Goal: Information Seeking & Learning: Find specific page/section

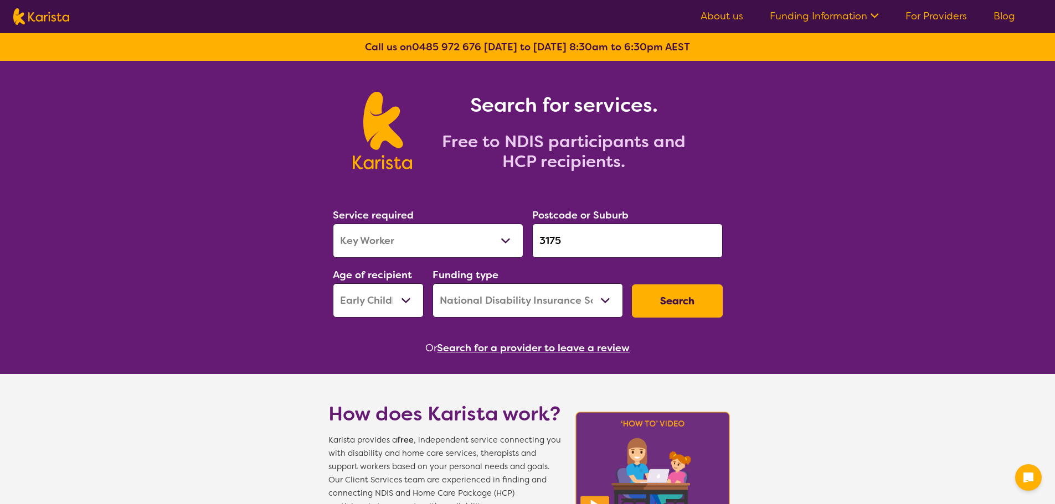
select select "Key Worker"
select select "EC"
select select "NDIS"
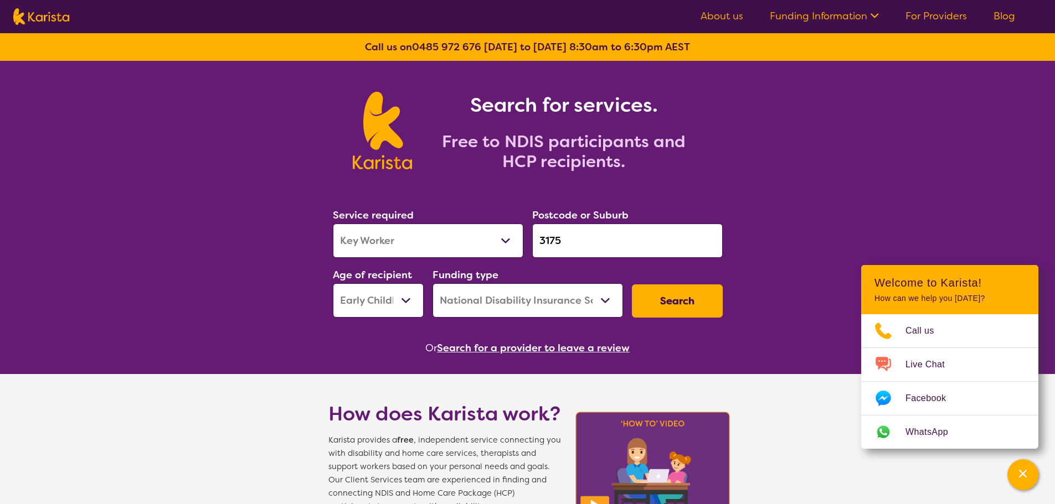
click at [352, 212] on label "Service required" at bounding box center [373, 215] width 81 height 13
click at [356, 226] on select "Allied Health Assistant Assessment ([MEDICAL_DATA] or [MEDICAL_DATA]) Behaviour…" at bounding box center [428, 241] width 190 height 34
select select "Psychology"
click at [333, 224] on select "Allied Health Assistant Assessment ([MEDICAL_DATA] or [MEDICAL_DATA]) Behaviour…" at bounding box center [428, 241] width 190 height 34
click at [369, 298] on select "Early Childhood - 0 to 9 Child - 10 to 11 Adolescent - 12 to 17 Adult - 18 to 6…" at bounding box center [378, 301] width 91 height 34
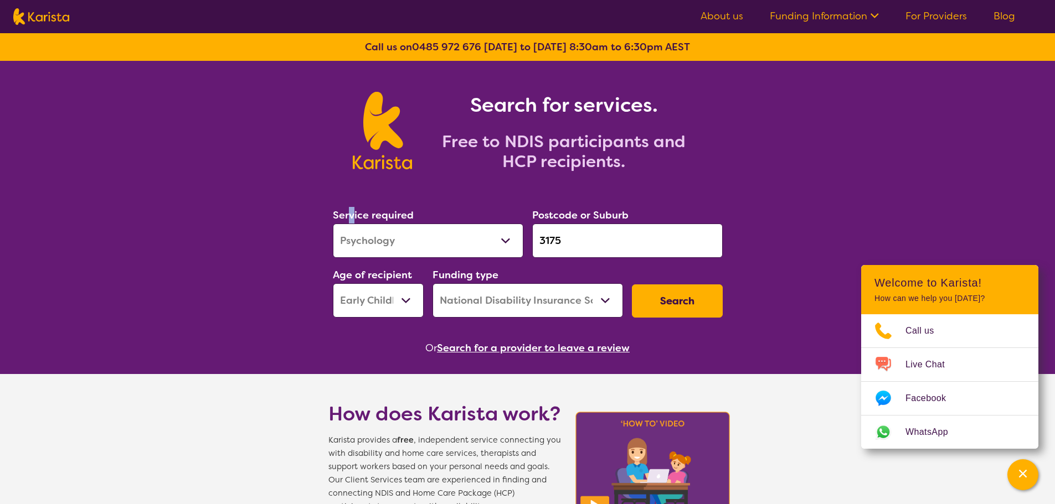
click at [702, 298] on button "Search" at bounding box center [677, 301] width 91 height 33
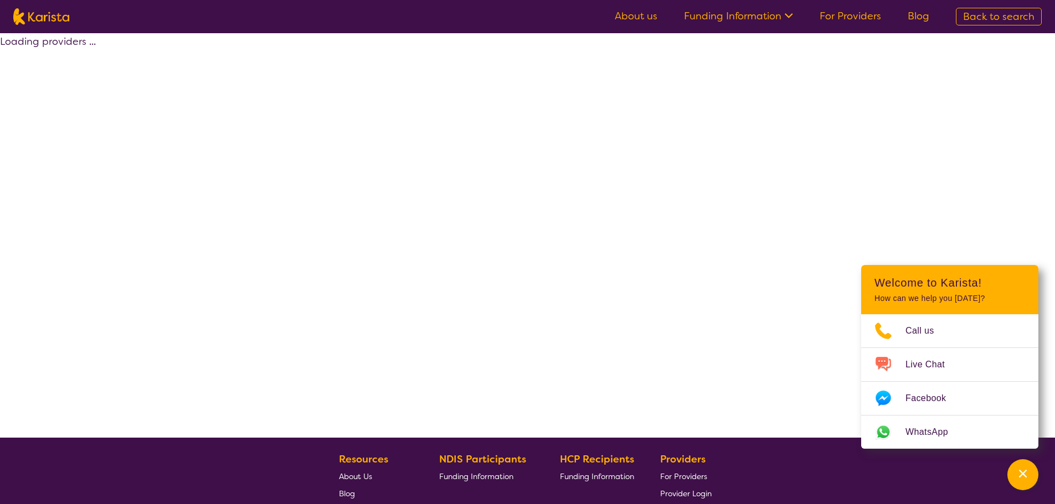
select select "by_score"
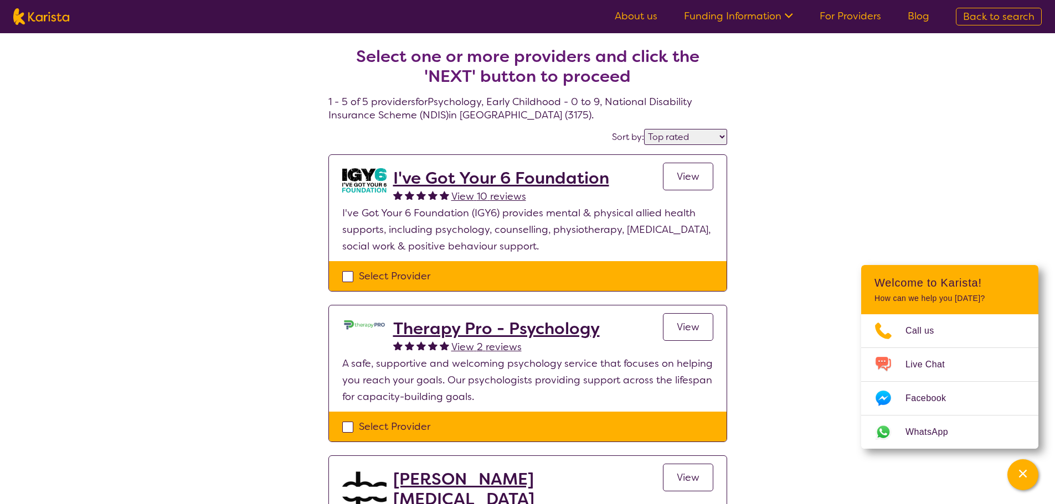
select select "Psychology"
select select "EC"
select select "NDIS"
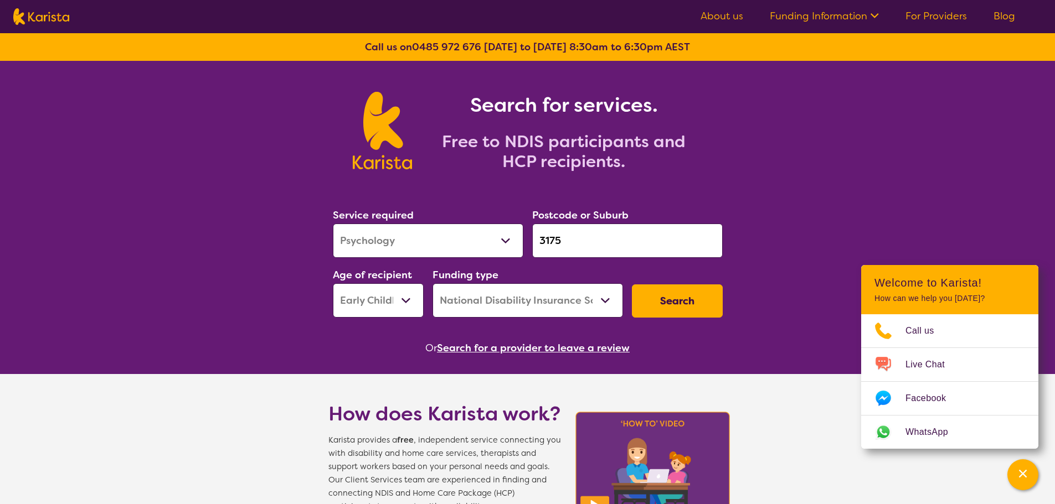
click at [622, 250] on input "3175" at bounding box center [627, 241] width 190 height 34
drag, startPoint x: 545, startPoint y: 238, endPoint x: 473, endPoint y: 238, distance: 72.5
click at [473, 238] on div "Service required Allied Health Assistant Assessment ([MEDICAL_DATA] or [MEDICAL…" at bounding box center [527, 263] width 399 height 120
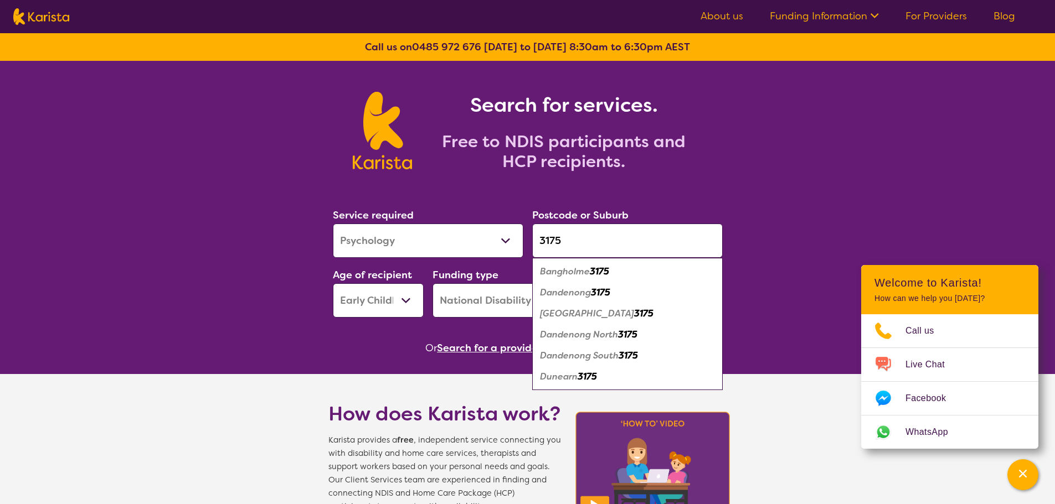
drag, startPoint x: 604, startPoint y: 254, endPoint x: 493, endPoint y: 239, distance: 112.4
click at [493, 239] on div "Service required Allied Health Assistant Assessment ([MEDICAL_DATA] or [MEDICAL…" at bounding box center [527, 263] width 399 height 120
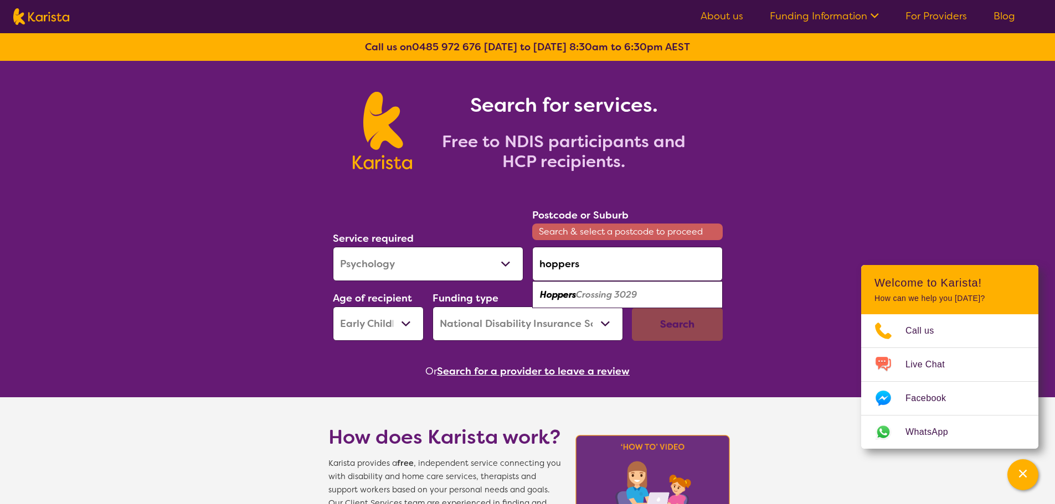
click at [637, 289] on em "Crossing 3029" at bounding box center [606, 295] width 61 height 12
type input "3029"
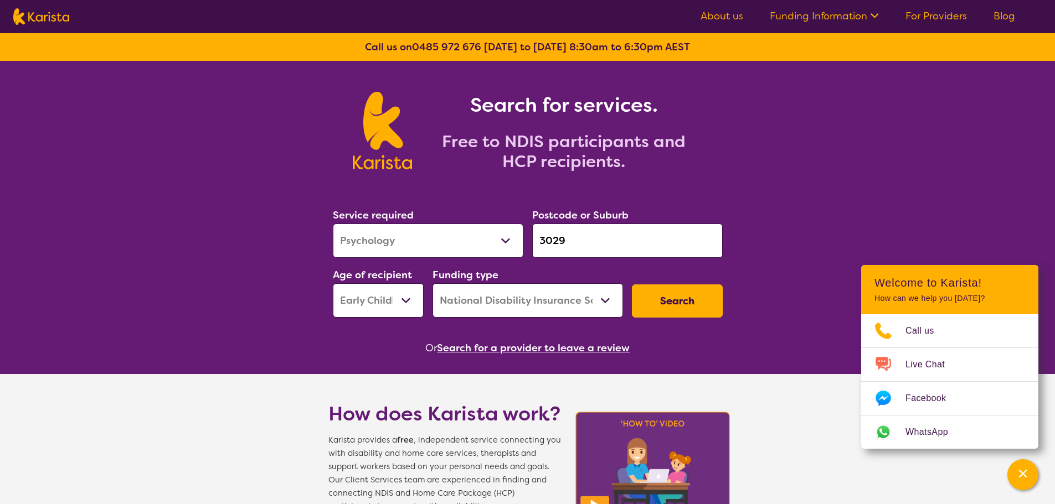
click at [680, 296] on button "Search" at bounding box center [677, 301] width 91 height 33
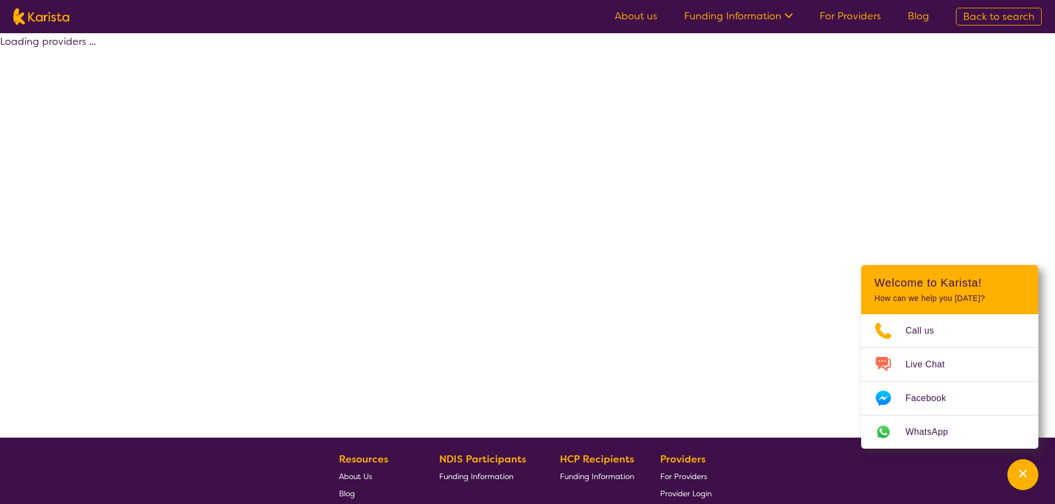
select select "by_score"
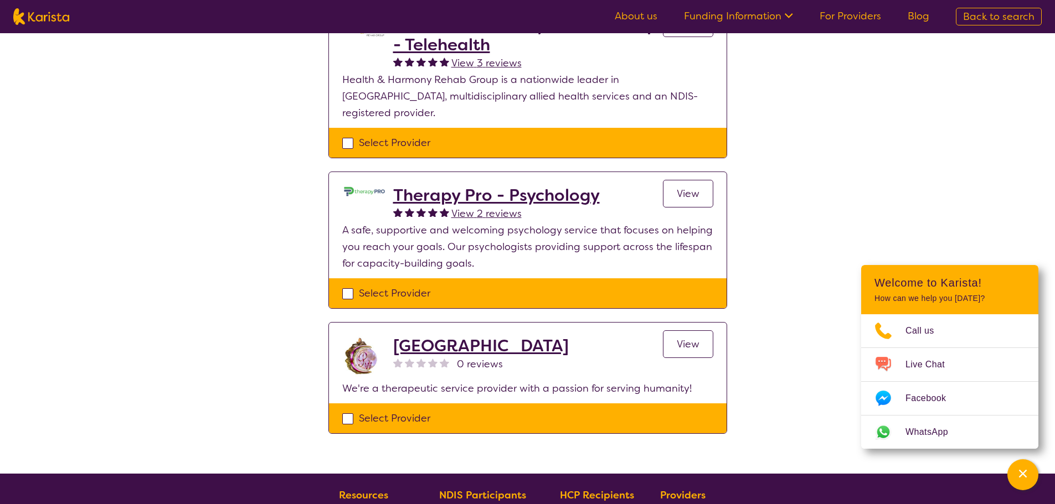
scroll to position [152, 0]
